Goal: Information Seeking & Learning: Understand process/instructions

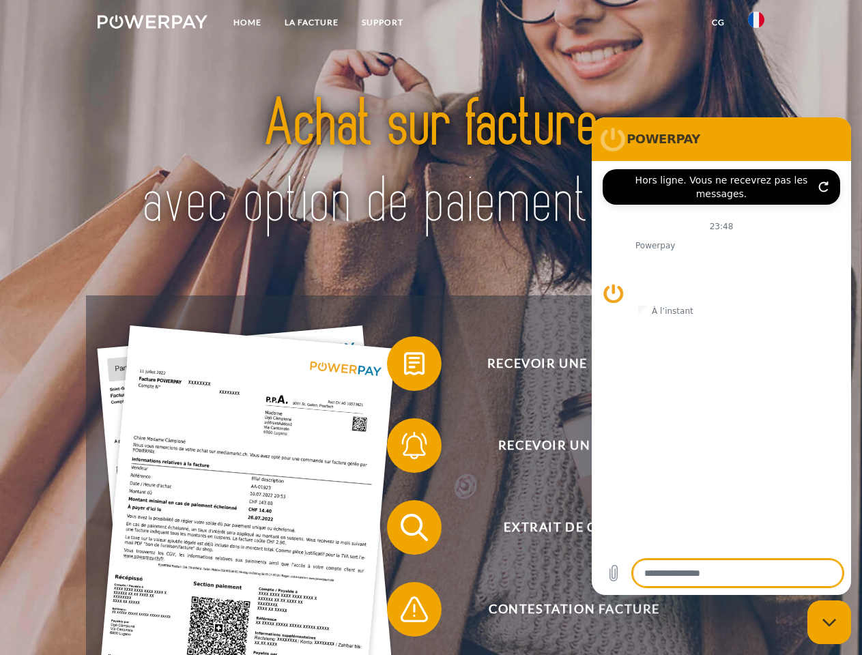
click at [152, 24] on img at bounding box center [153, 22] width 110 height 14
click at [756, 24] on img at bounding box center [756, 20] width 16 height 16
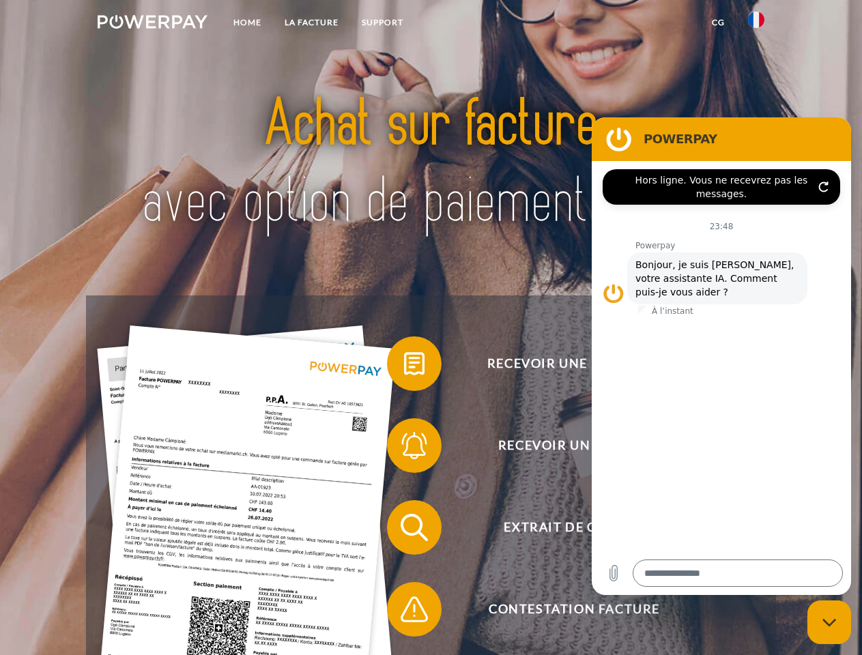
click at [718, 23] on link "CG" at bounding box center [718, 22] width 36 height 25
click at [404, 366] on span at bounding box center [394, 364] width 68 height 68
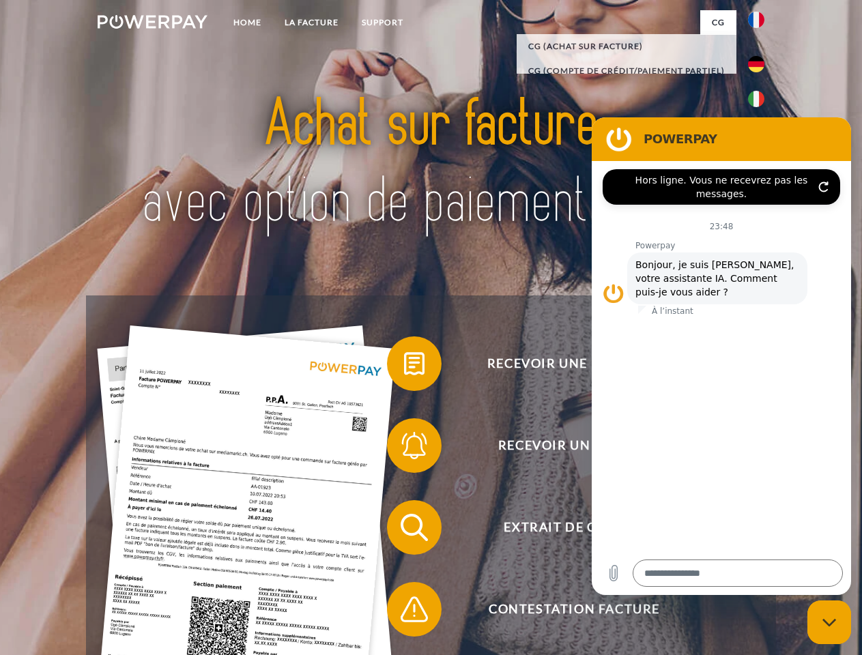
click at [404, 448] on span at bounding box center [394, 445] width 68 height 68
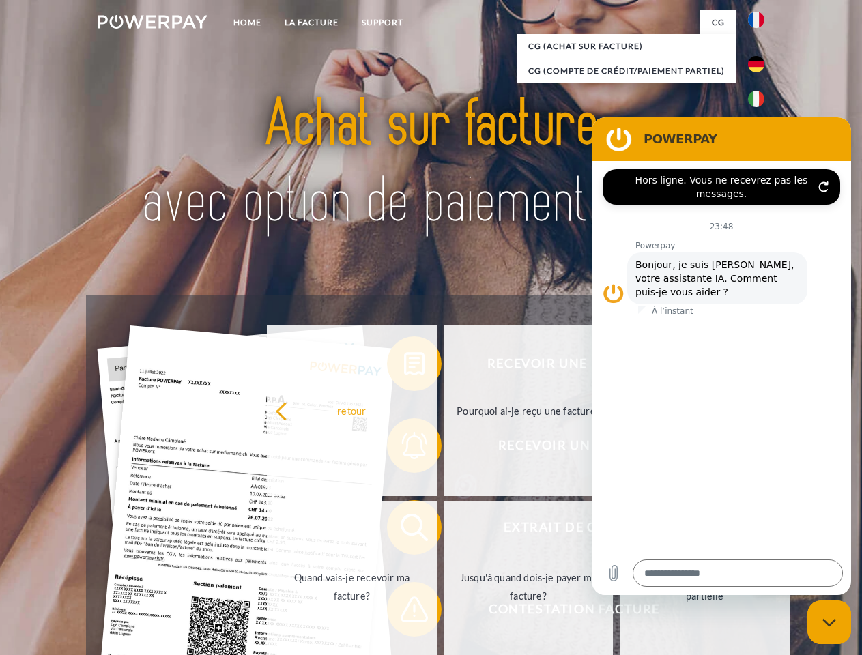
click at [443, 530] on link "Jusqu'à quand dois-je payer ma facture?" at bounding box center [528, 586] width 170 height 171
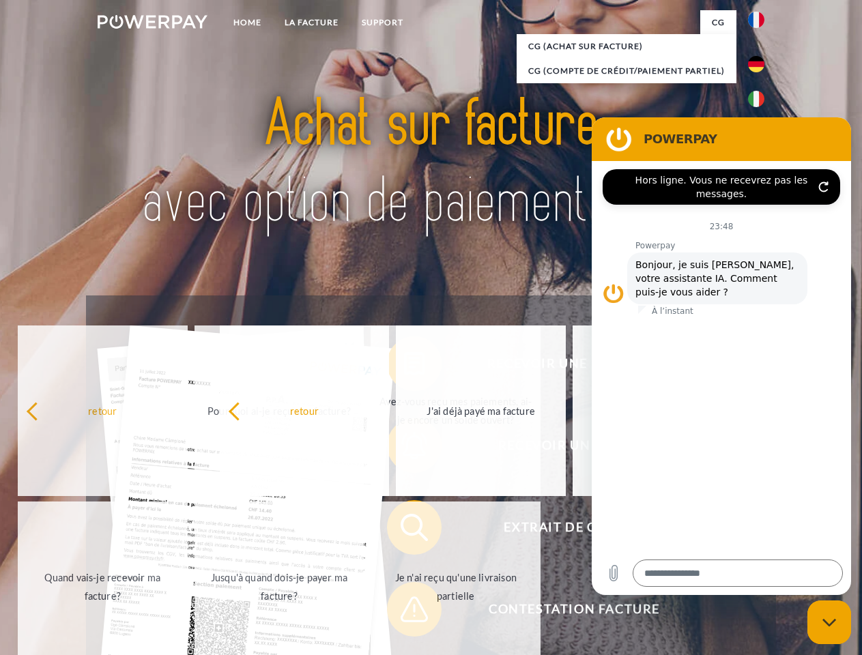
click at [404, 612] on span at bounding box center [394, 609] width 68 height 68
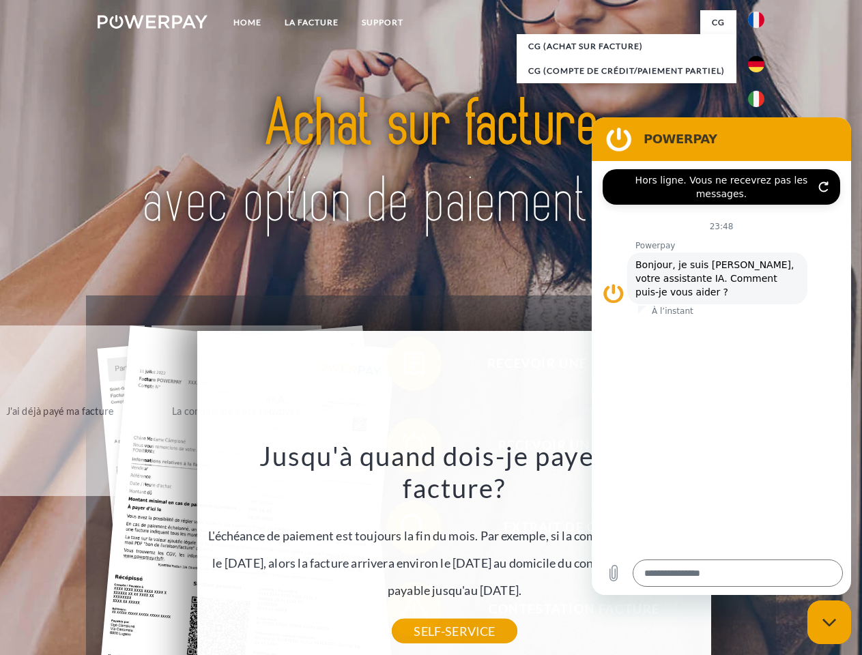
click at [829, 622] on icon "Fermer la fenêtre de messagerie" at bounding box center [829, 622] width 14 height 9
type textarea "*"
